Goal: Find contact information: Find contact information

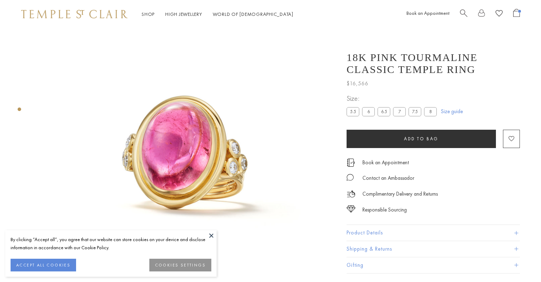
scroll to position [27, 0]
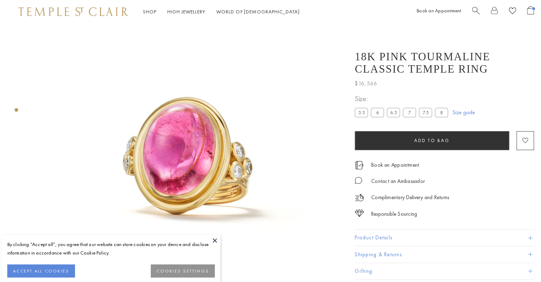
click at [208, 231] on button at bounding box center [211, 235] width 11 height 11
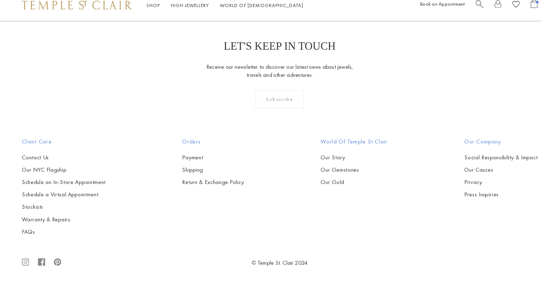
scroll to position [767, 0]
click at [38, 157] on link "Contact Us" at bounding box center [61, 161] width 81 height 8
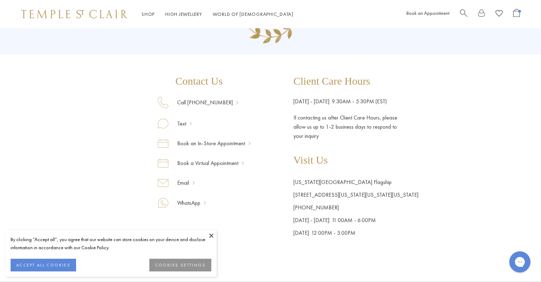
scroll to position [65, 0]
drag, startPoint x: 246, startPoint y: 103, endPoint x: 174, endPoint y: 101, distance: 71.5
click at [174, 101] on div "Call [PHONE_NUMBER]" at bounding box center [204, 108] width 93 height 22
copy div "Call 877-494-8317"
click at [88, 15] on img at bounding box center [74, 14] width 106 height 8
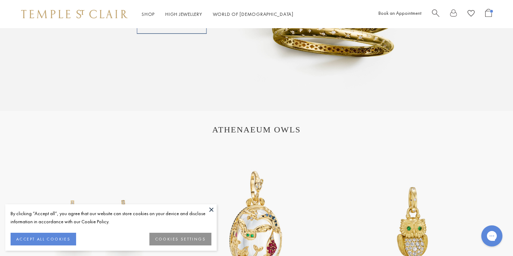
scroll to position [667, 0]
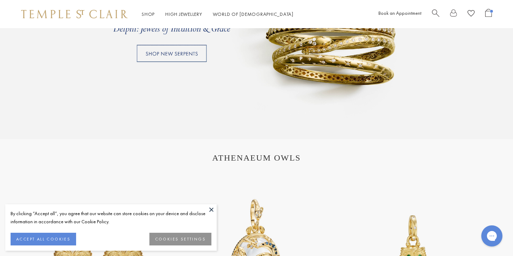
click at [183, 50] on link at bounding box center [256, 16] width 513 height 246
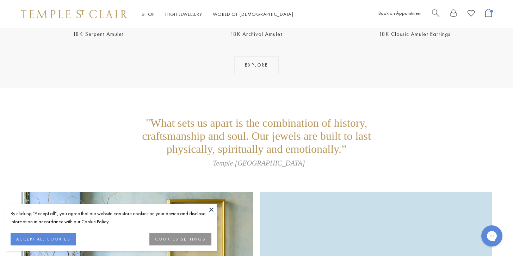
scroll to position [1589, 0]
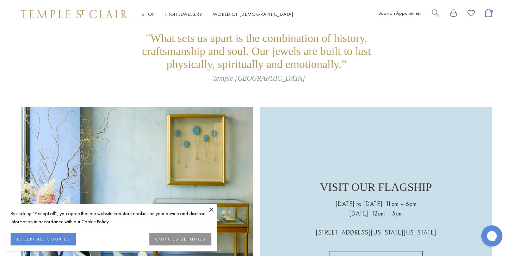
click at [210, 209] on button at bounding box center [211, 209] width 11 height 11
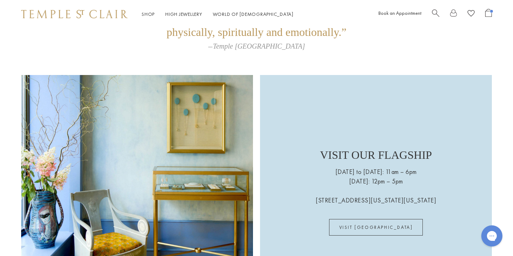
scroll to position [1621, 0]
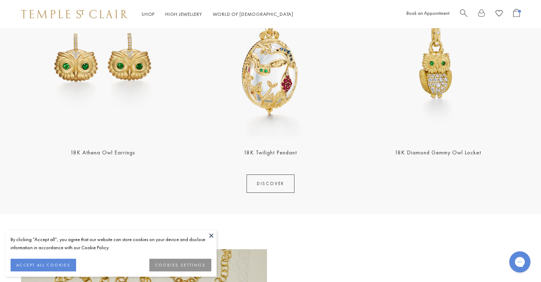
scroll to position [897, 0]
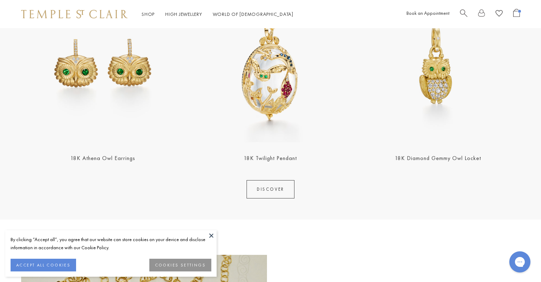
click at [262, 79] on img at bounding box center [270, 63] width 163 height 163
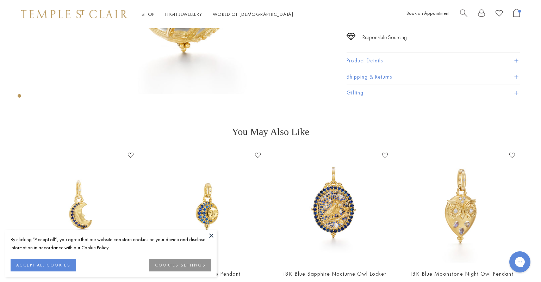
scroll to position [272, 0]
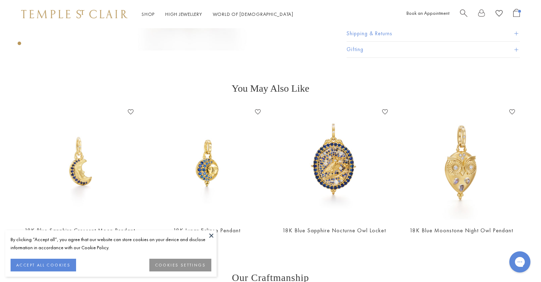
click at [107, 12] on img at bounding box center [74, 14] width 106 height 8
